Goal: Navigation & Orientation: Find specific page/section

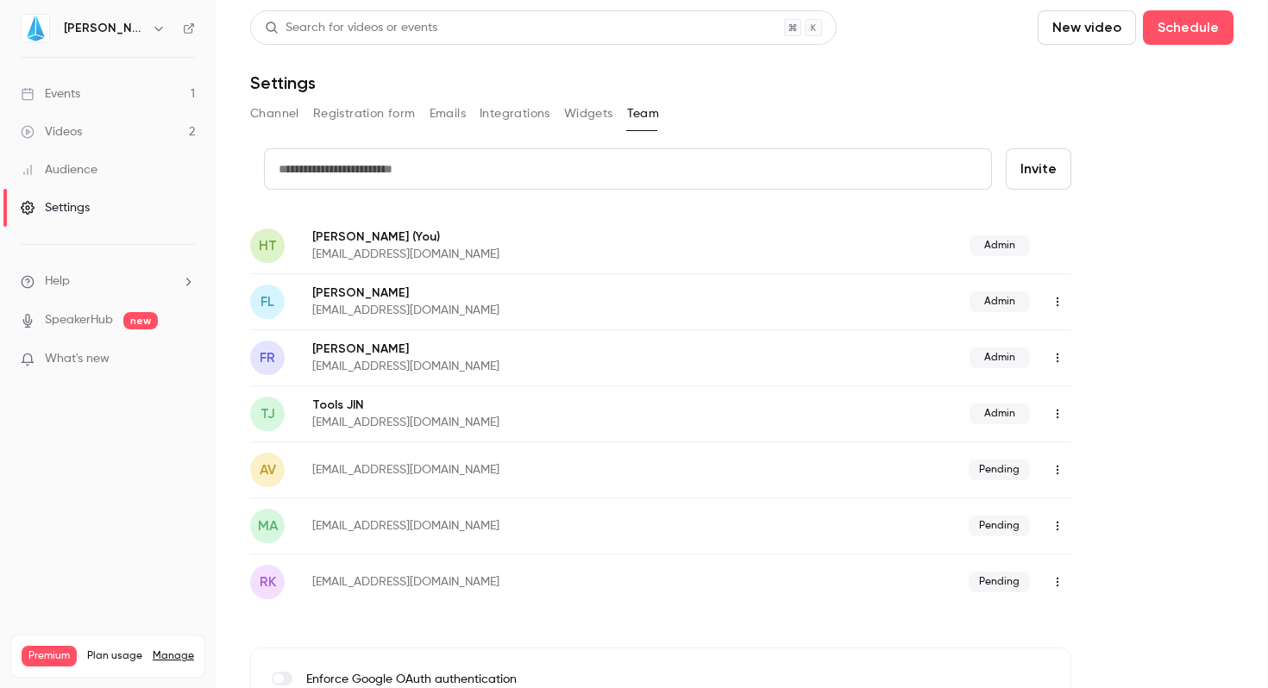
scroll to position [44, 0]
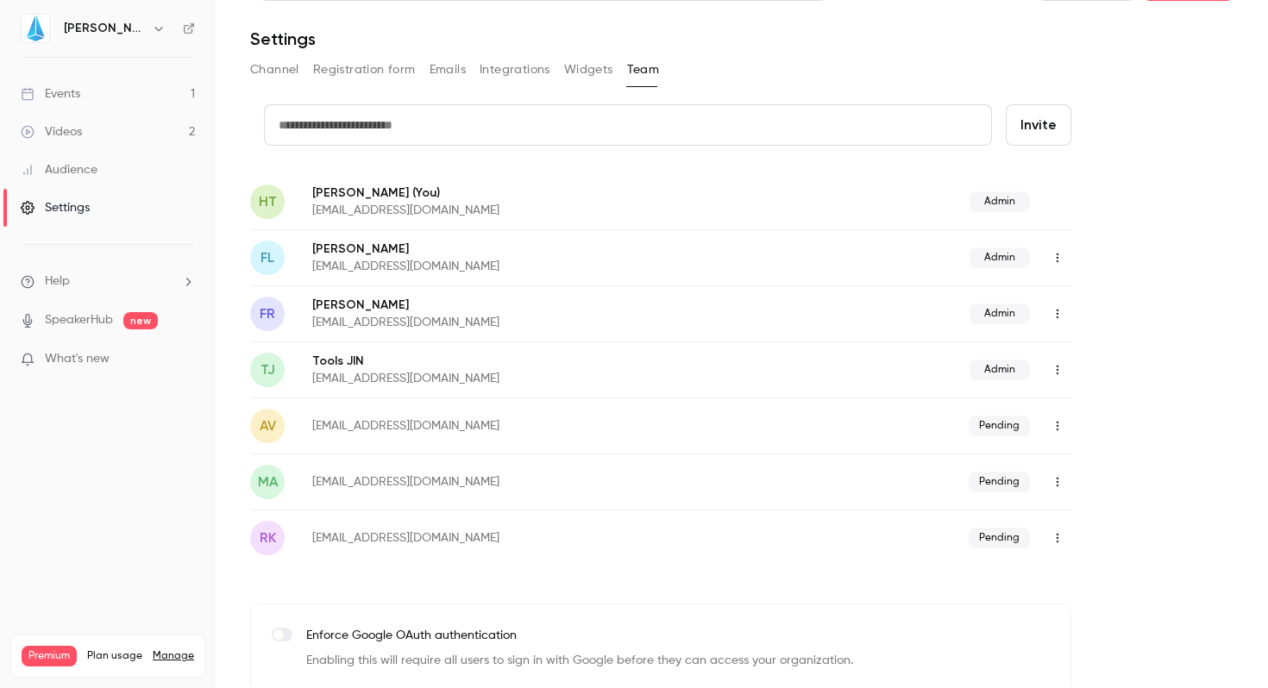
click at [83, 131] on link "Videos 2" at bounding box center [108, 132] width 216 height 38
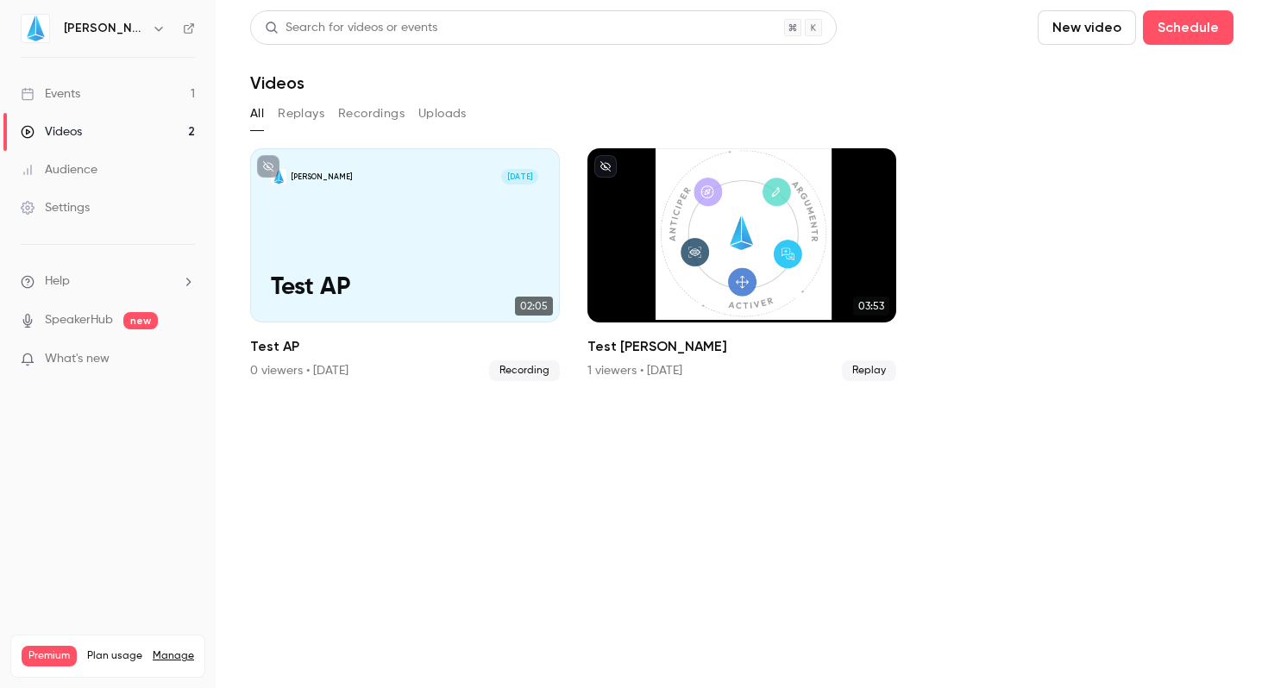
click at [87, 97] on link "Events 1" at bounding box center [108, 94] width 216 height 38
